Goal: Navigation & Orientation: Find specific page/section

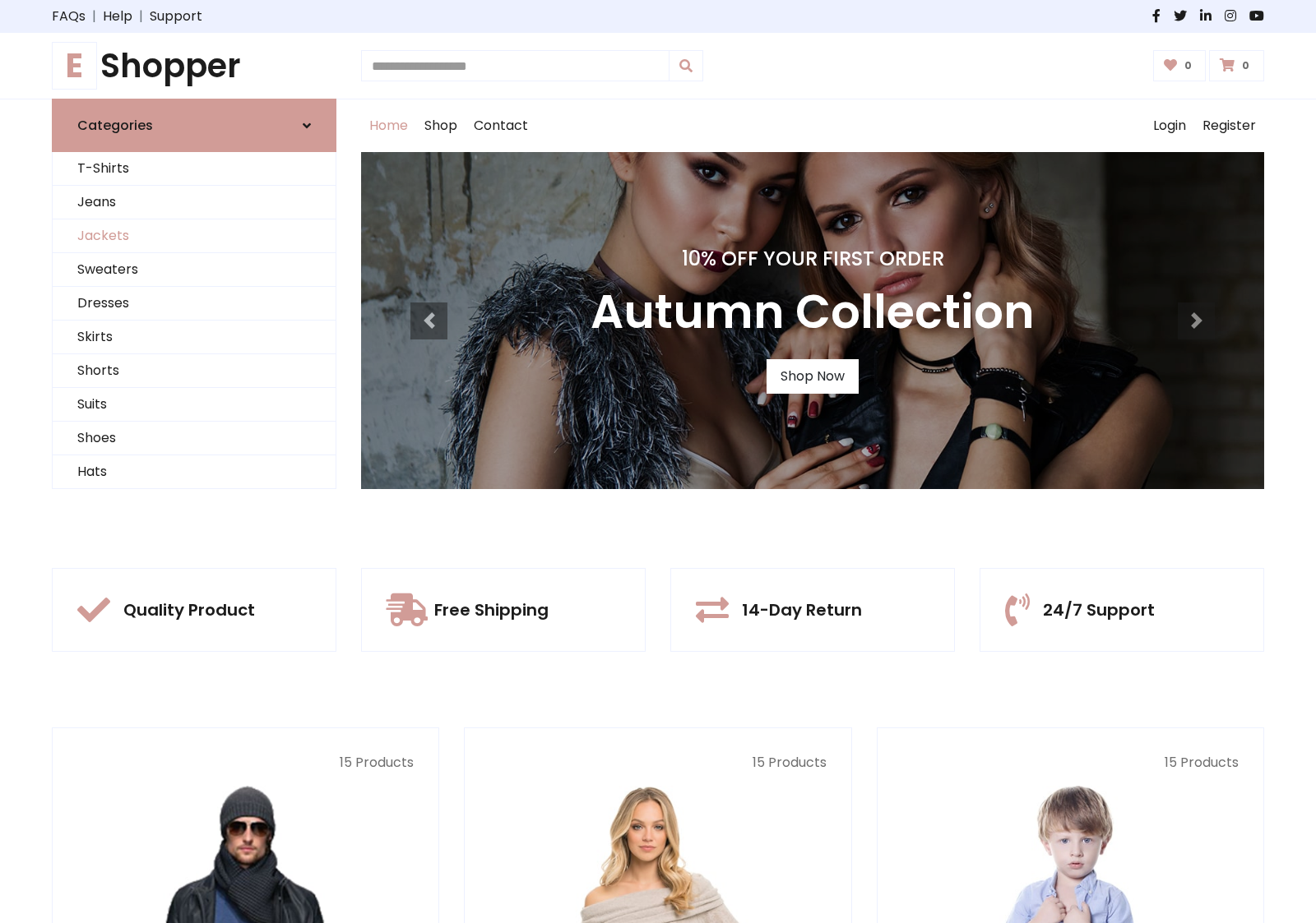
click at [194, 236] on link "Jackets" at bounding box center [194, 237] width 283 height 33
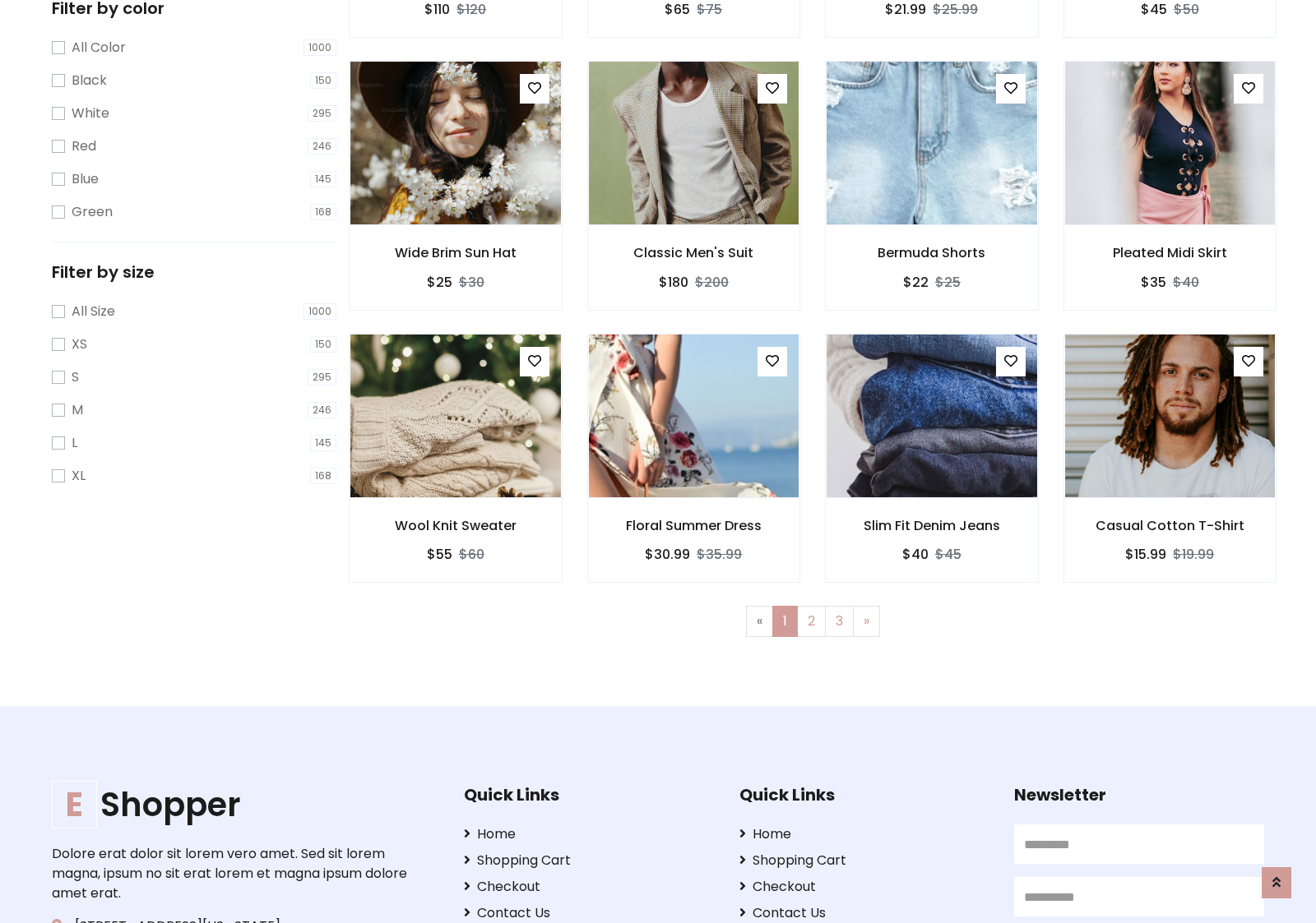
scroll to position [743, 0]
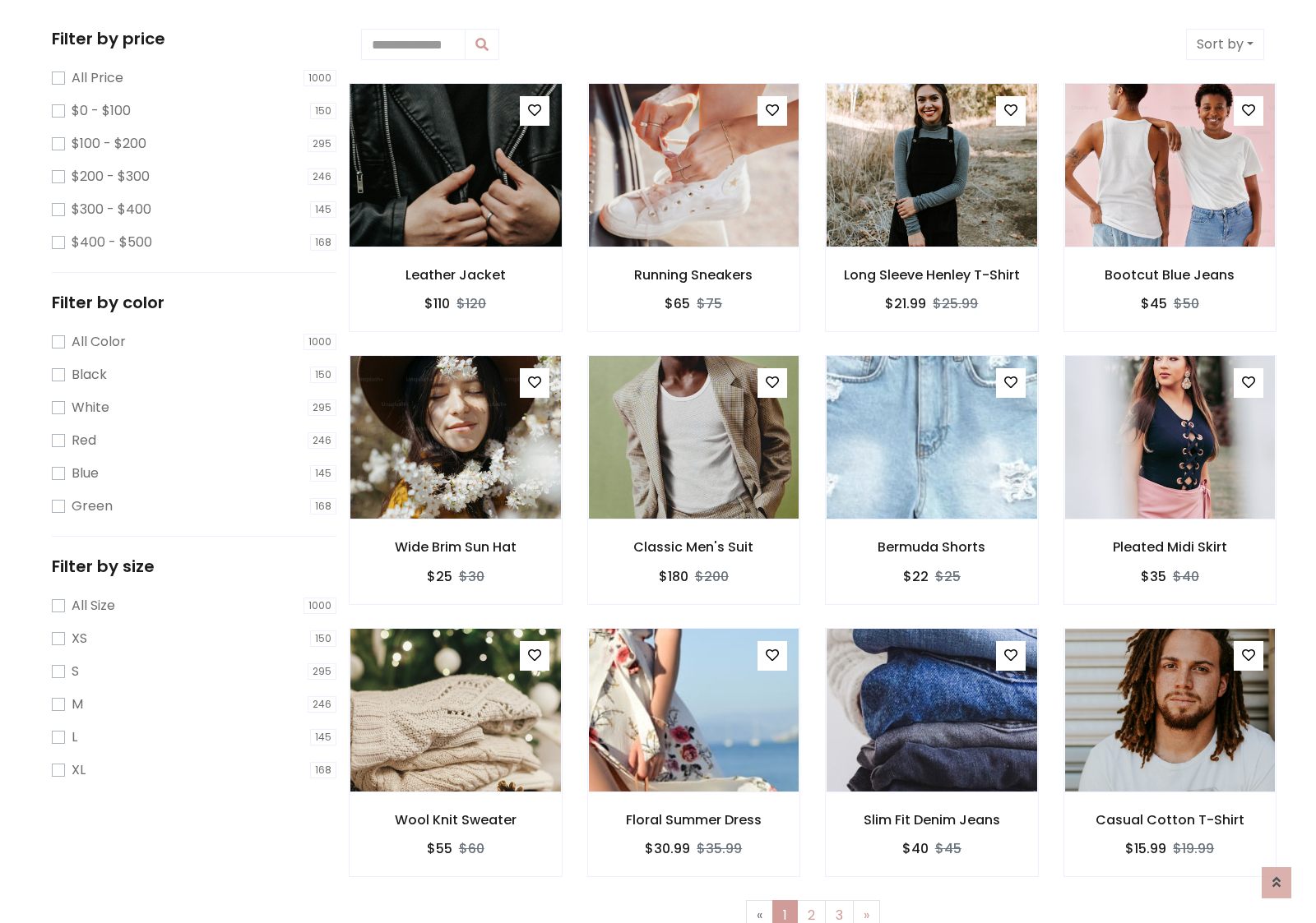
scroll to position [0, 0]
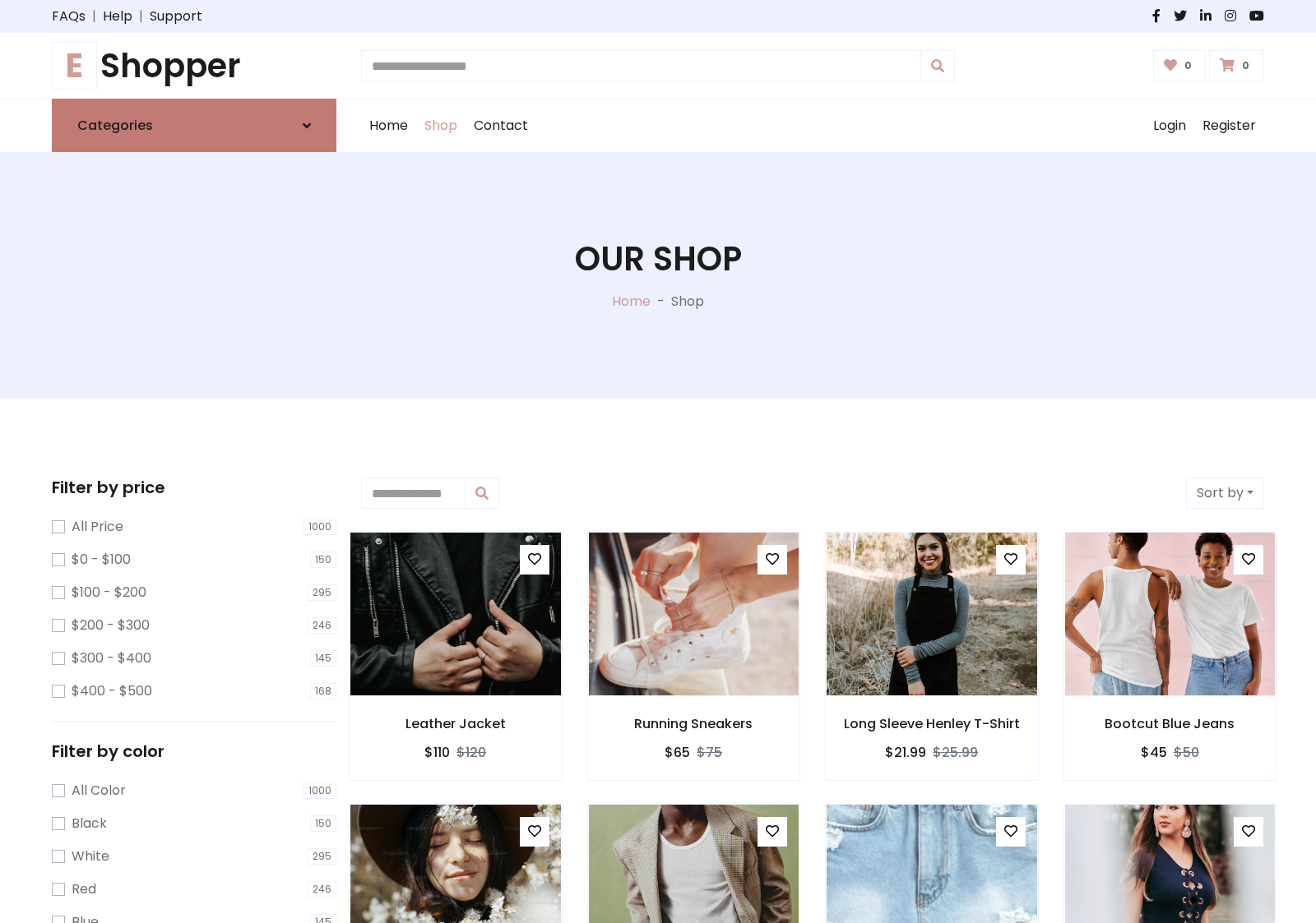
click at [194, 125] on link "Categories" at bounding box center [194, 125] width 285 height 53
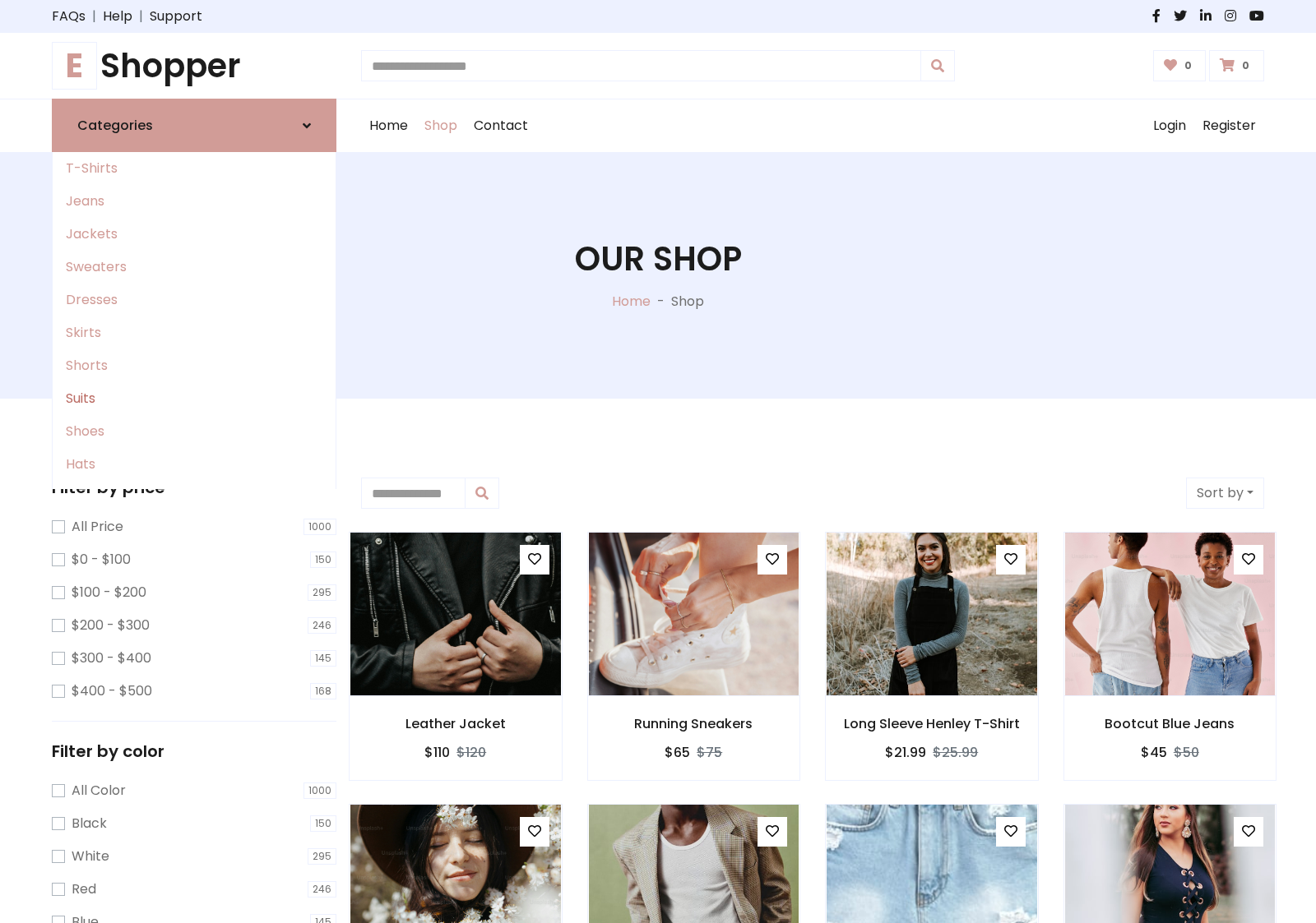
click at [194, 399] on link "Suits" at bounding box center [194, 398] width 283 height 32
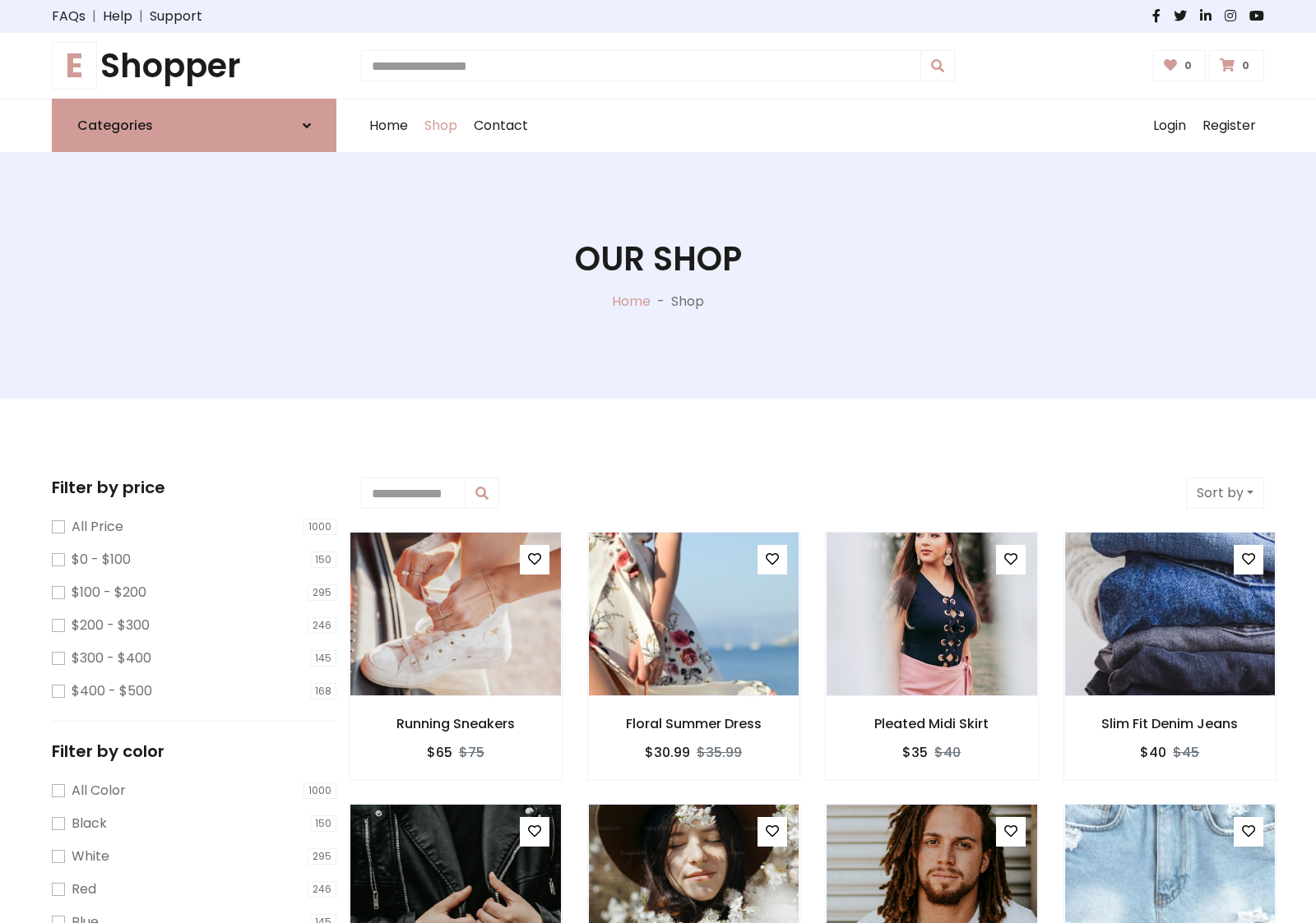
scroll to position [908, 0]
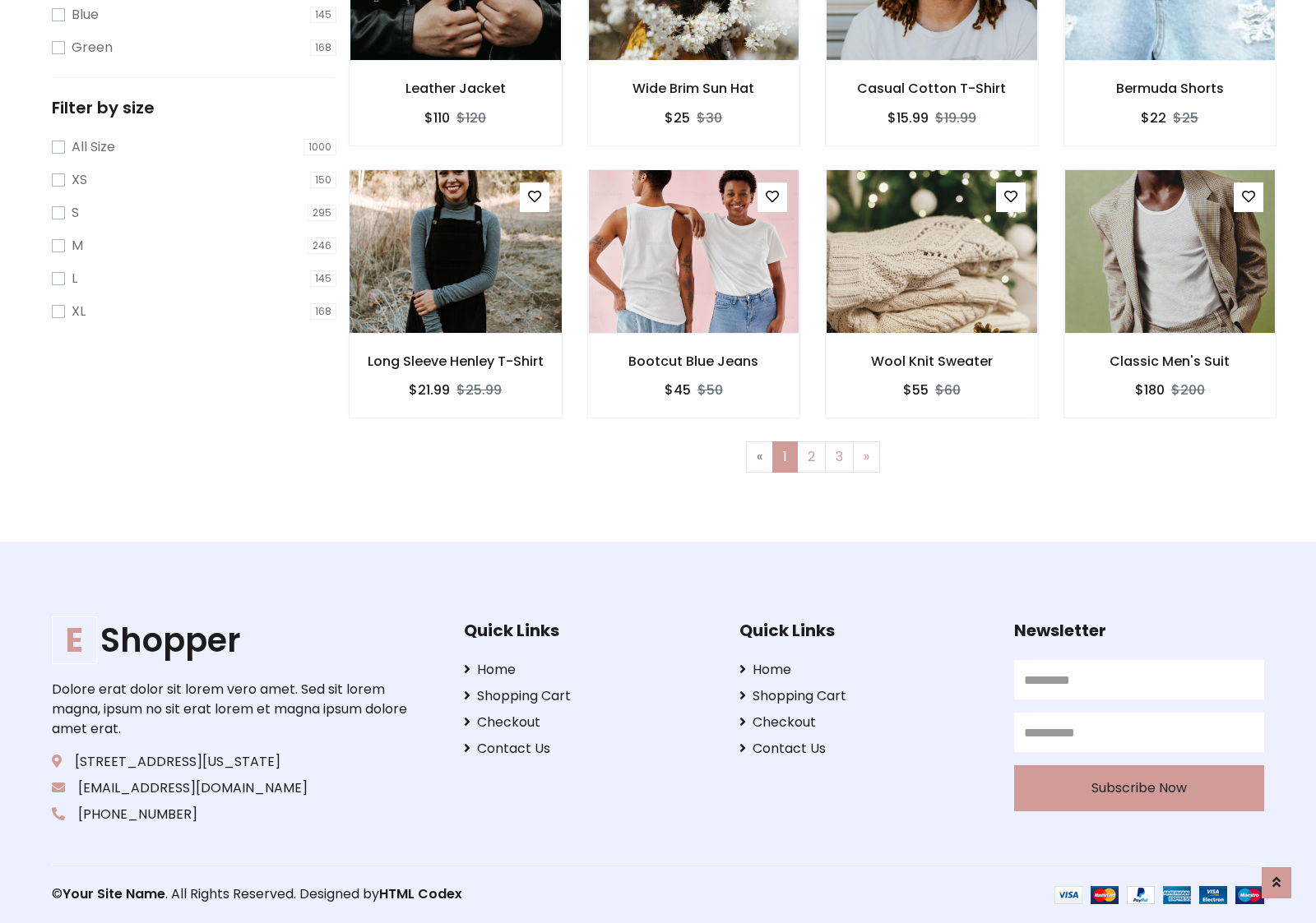
click at [455, 250] on img at bounding box center [455, 251] width 252 height 395
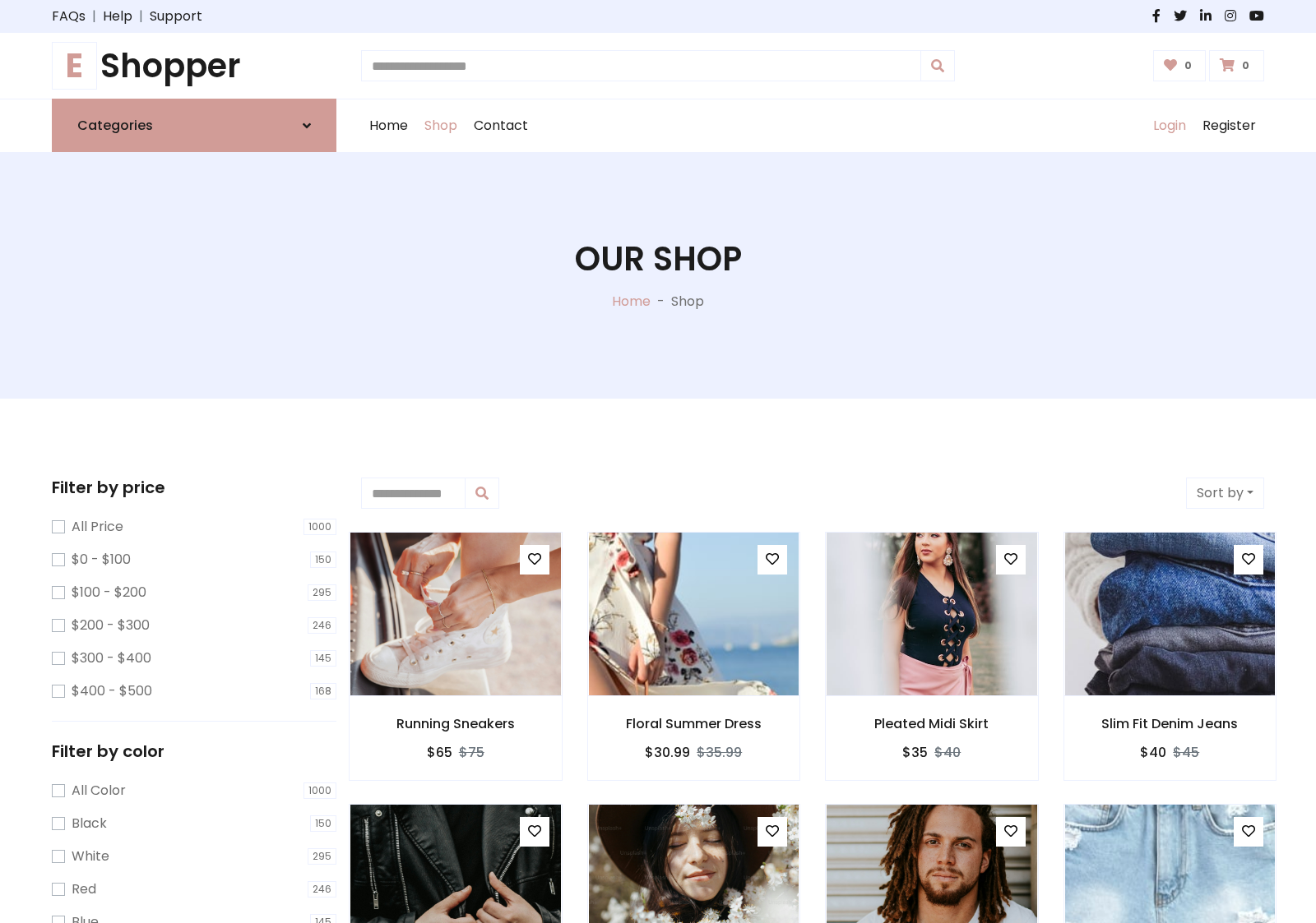
click at [1169, 126] on link "Login" at bounding box center [1170, 126] width 49 height 53
click at [306, 125] on icon at bounding box center [306, 125] width 8 height 13
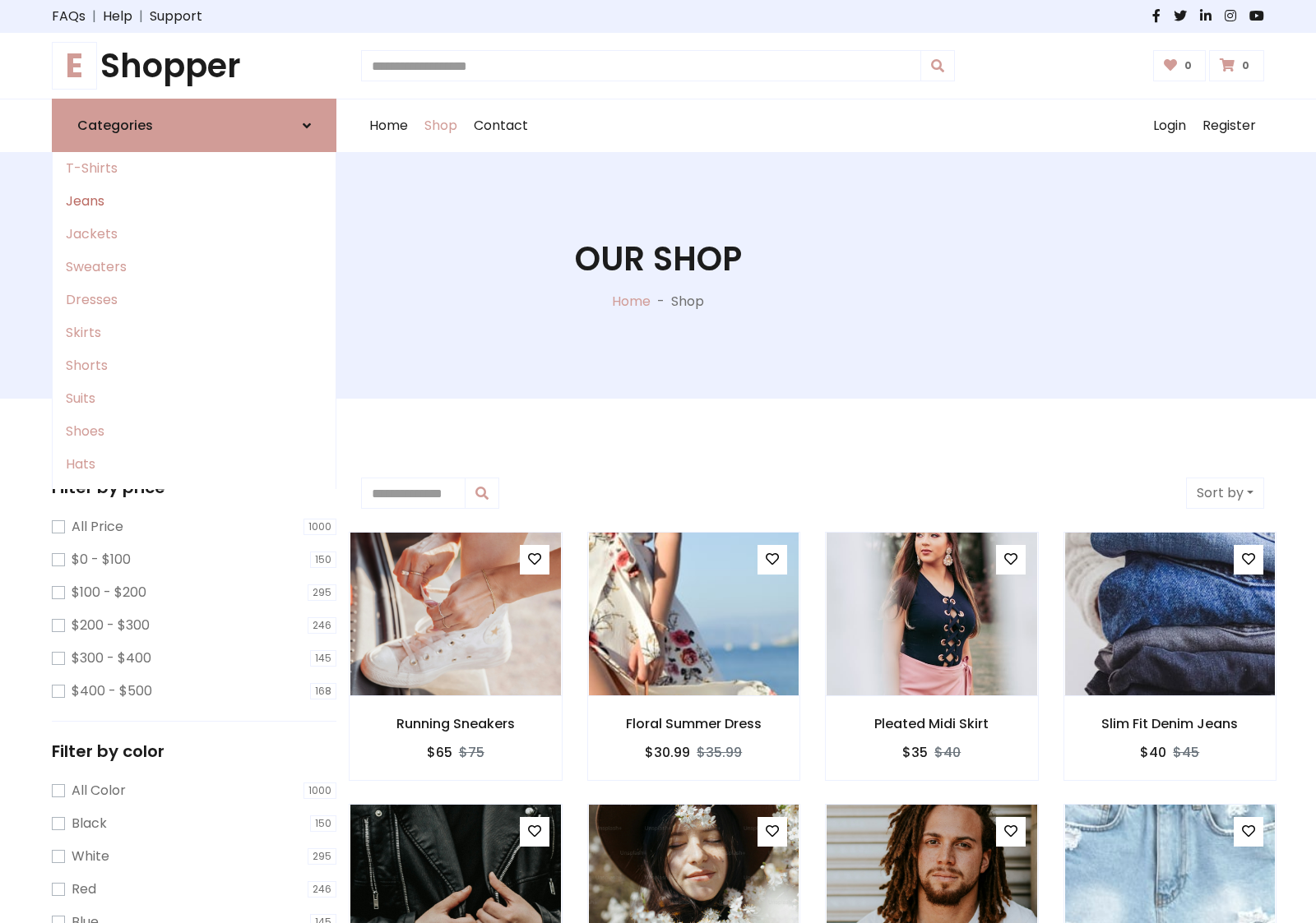
click at [194, 201] on link "Jeans" at bounding box center [194, 200] width 283 height 32
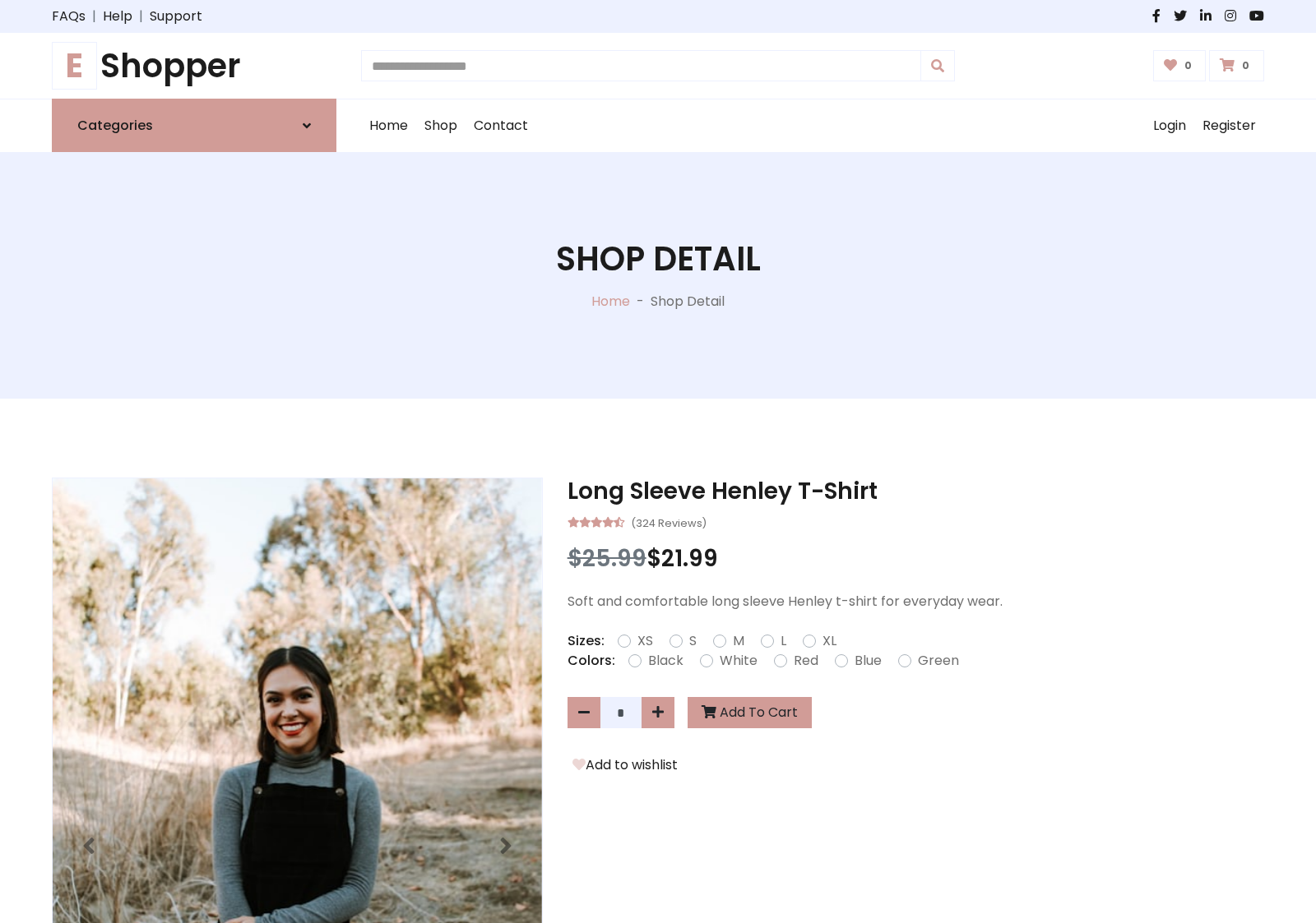
scroll to position [1412, 0]
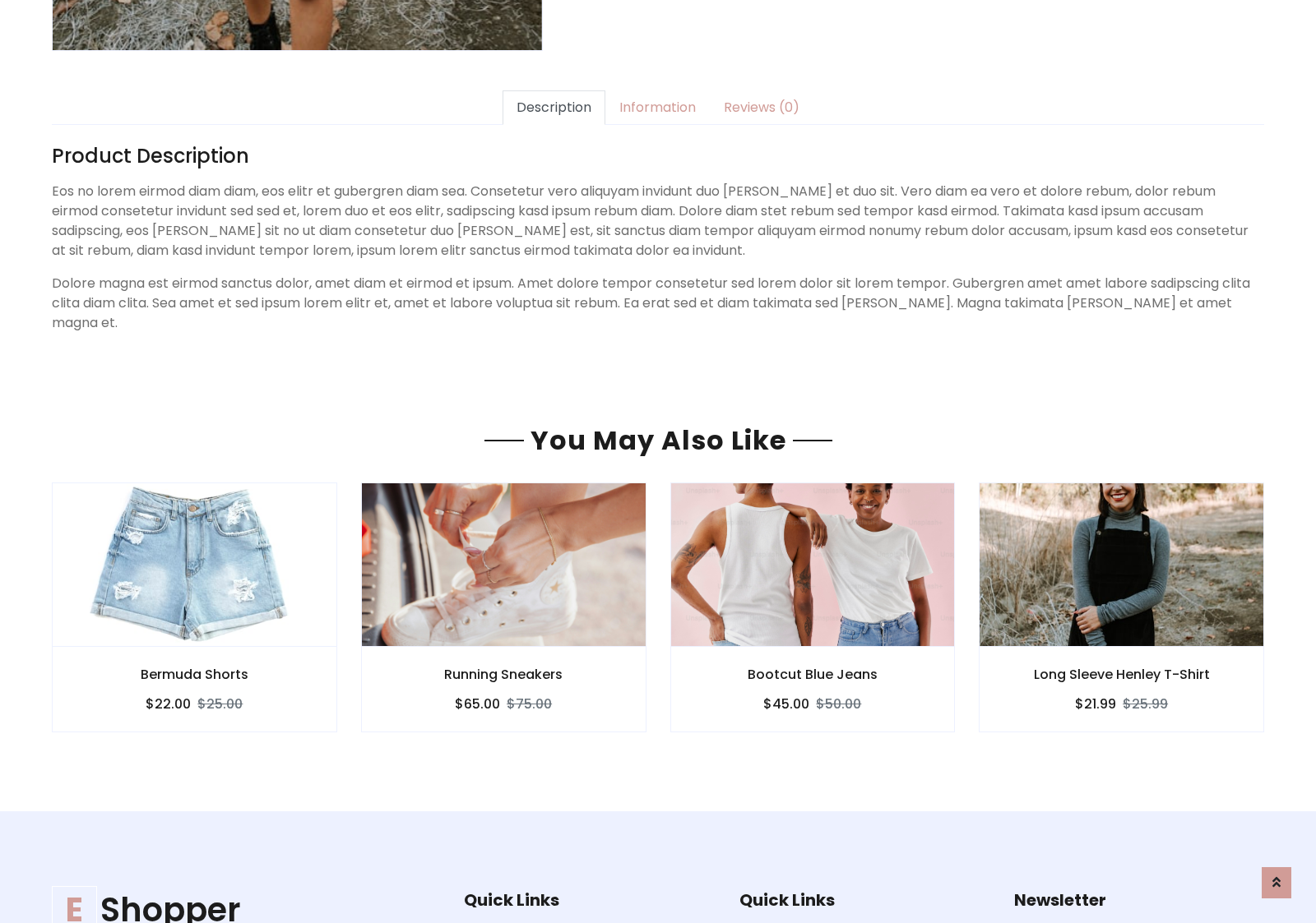
scroll to position [1412, 0]
